Goal: Task Accomplishment & Management: Use online tool/utility

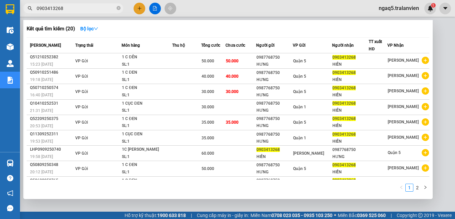
click at [117, 8] on icon "close-circle" at bounding box center [119, 8] width 4 height 4
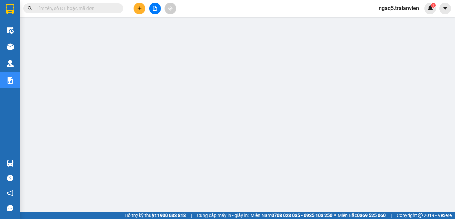
click at [103, 9] on input "text" at bounding box center [76, 8] width 79 height 7
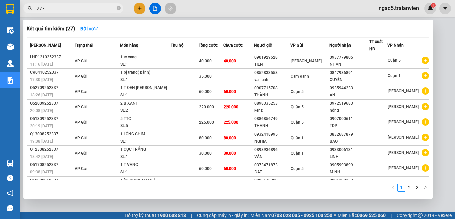
type input "2773"
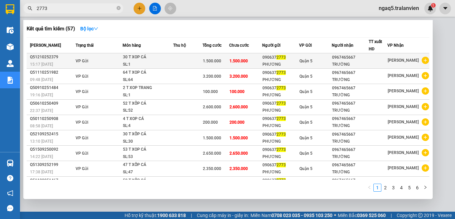
click at [177, 61] on td at bounding box center [187, 60] width 29 height 15
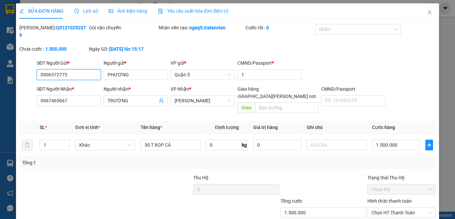
type input "0906372773"
type input "PHƯƠNG"
type input "1"
type input "0967465667"
type input "TRƯỜNG"
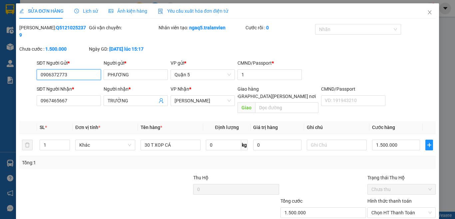
type input "1.500.000"
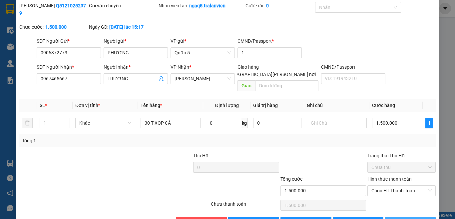
click at [398, 217] on button "[PERSON_NAME] và In" at bounding box center [410, 222] width 51 height 11
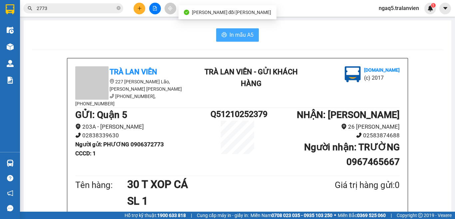
click at [241, 35] on span "In mẫu A5" at bounding box center [242, 35] width 24 height 8
